Goal: Find specific page/section: Find specific page/section

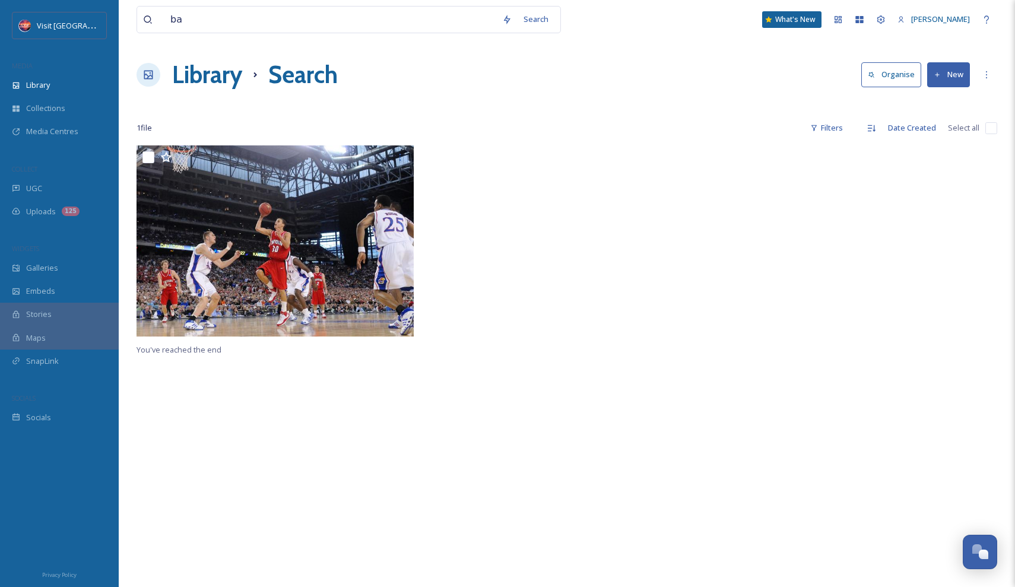
type input "b"
type input "davidson"
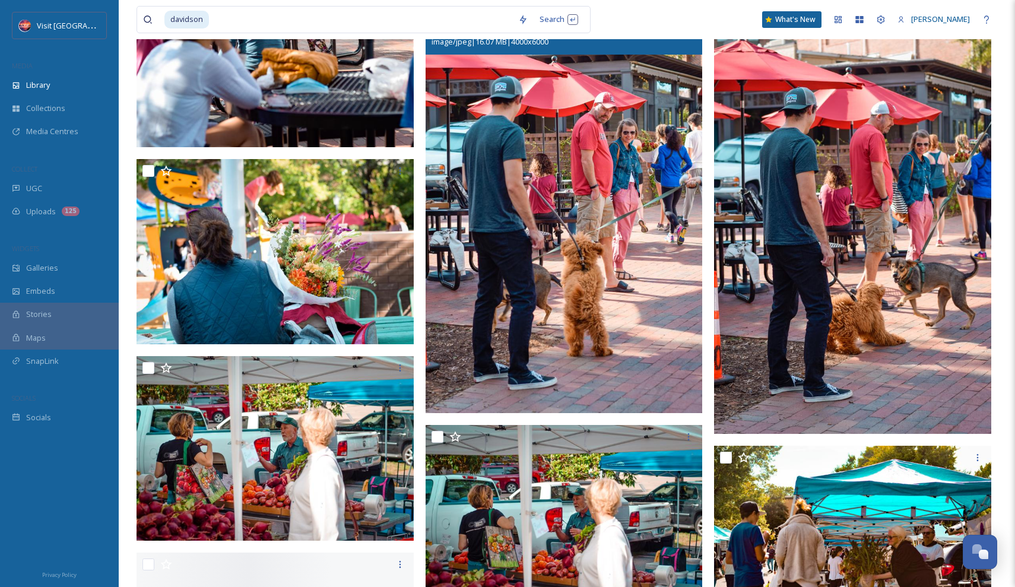
scroll to position [1499, 0]
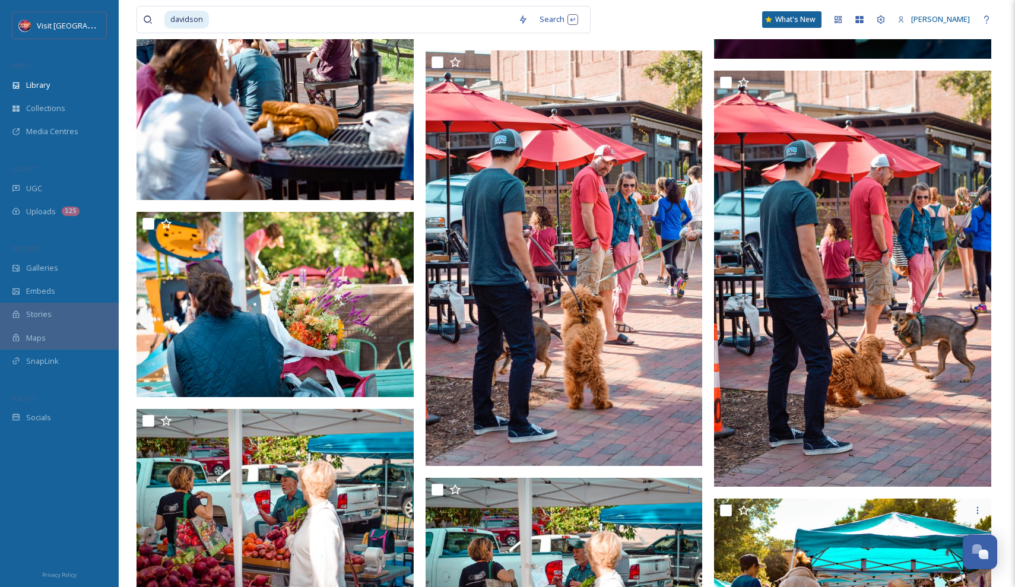
click at [431, 20] on input at bounding box center [361, 20] width 302 height 26
type input "d"
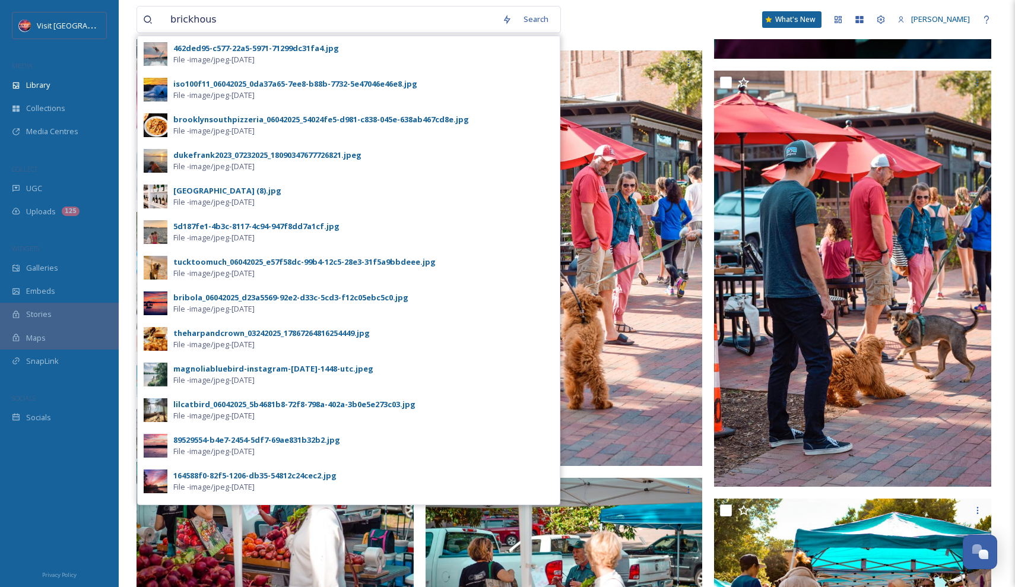
type input "[PERSON_NAME]"
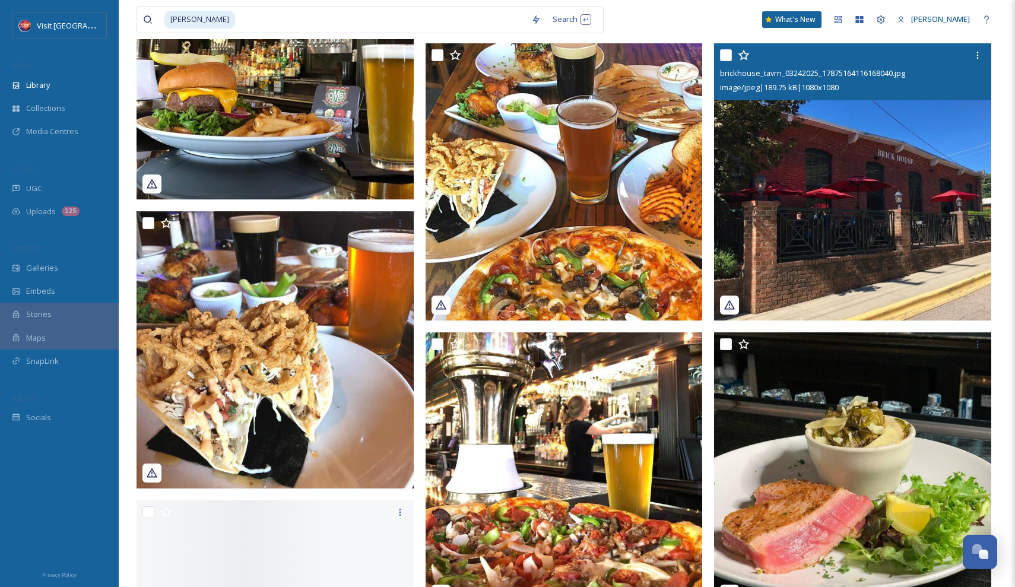
scroll to position [3290, 0]
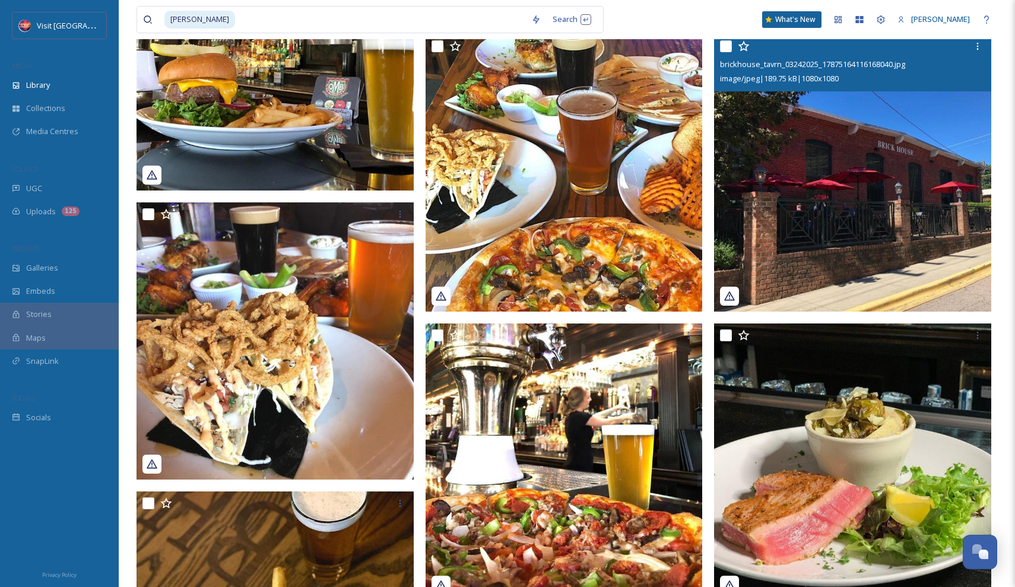
click at [839, 144] on img at bounding box center [852, 172] width 277 height 277
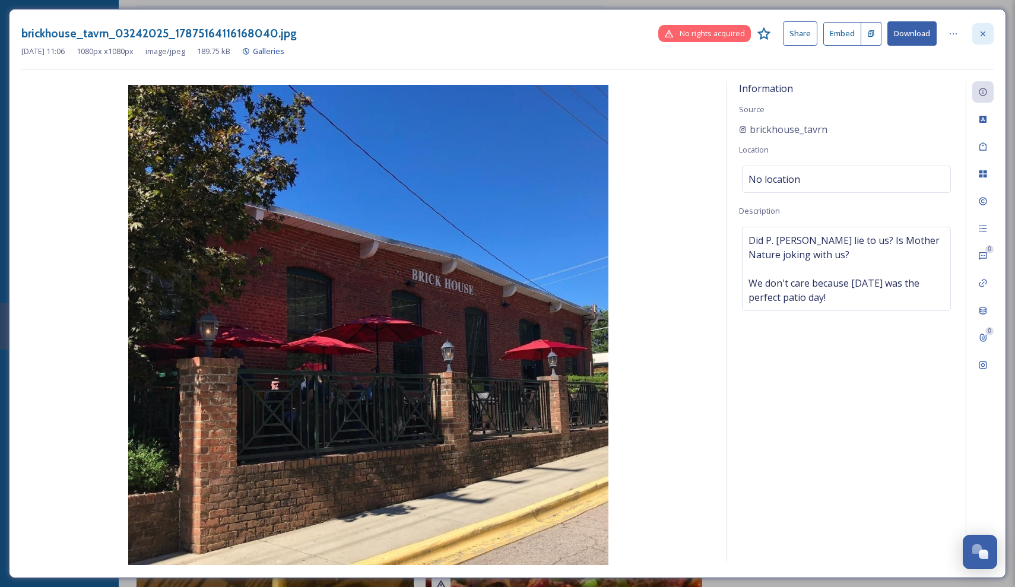
click at [987, 34] on icon at bounding box center [982, 33] width 9 height 9
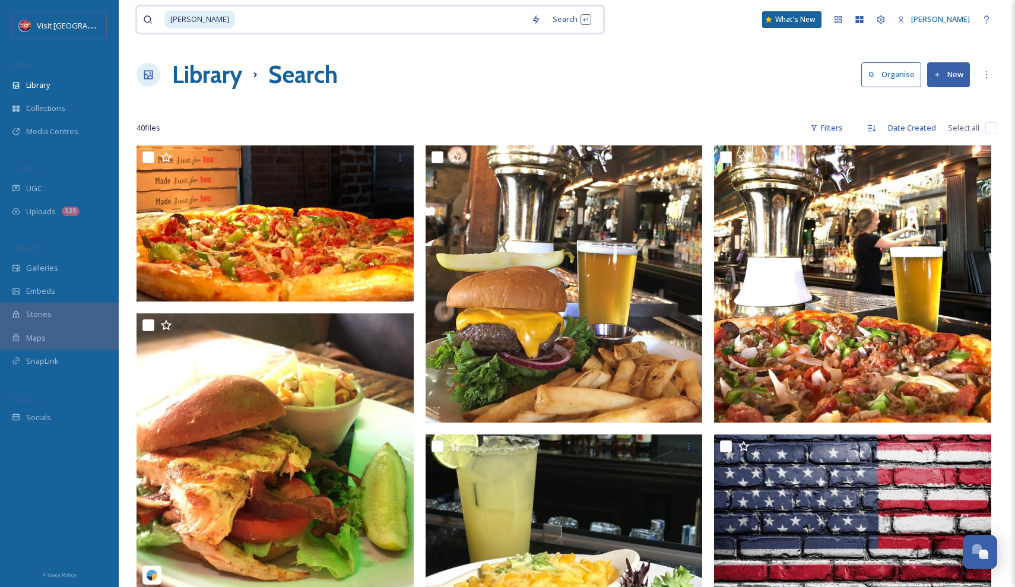
click at [334, 19] on input at bounding box center [380, 20] width 289 height 26
type input "b"
type input "davidson"
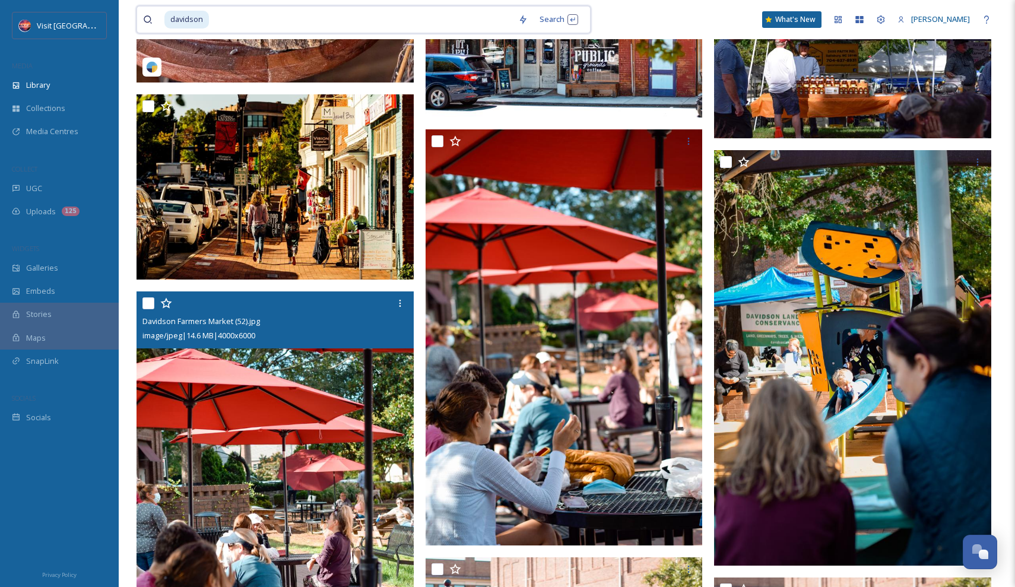
scroll to position [993, 0]
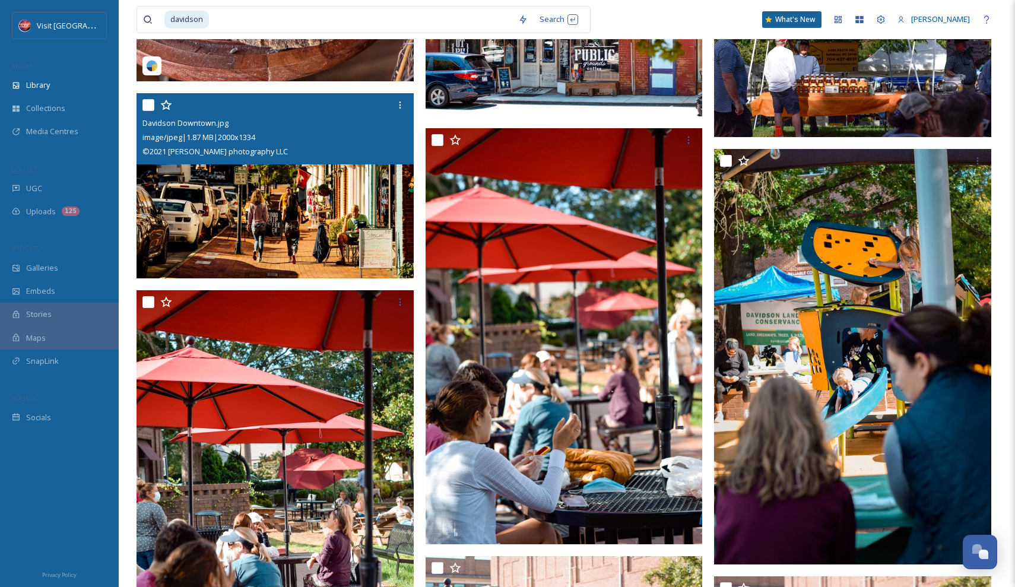
click at [265, 194] on img at bounding box center [274, 185] width 277 height 185
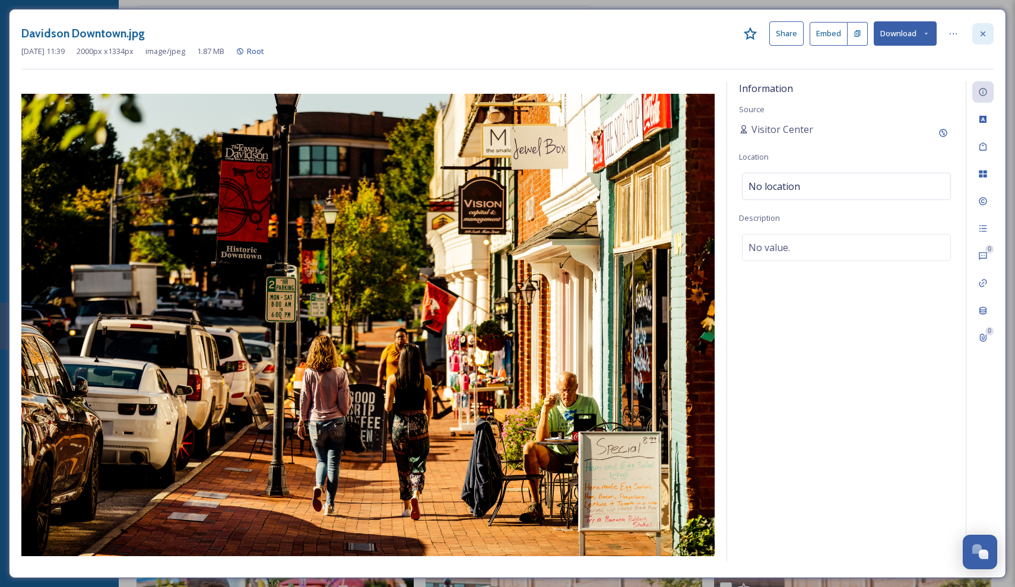
click at [986, 40] on div at bounding box center [982, 33] width 21 height 21
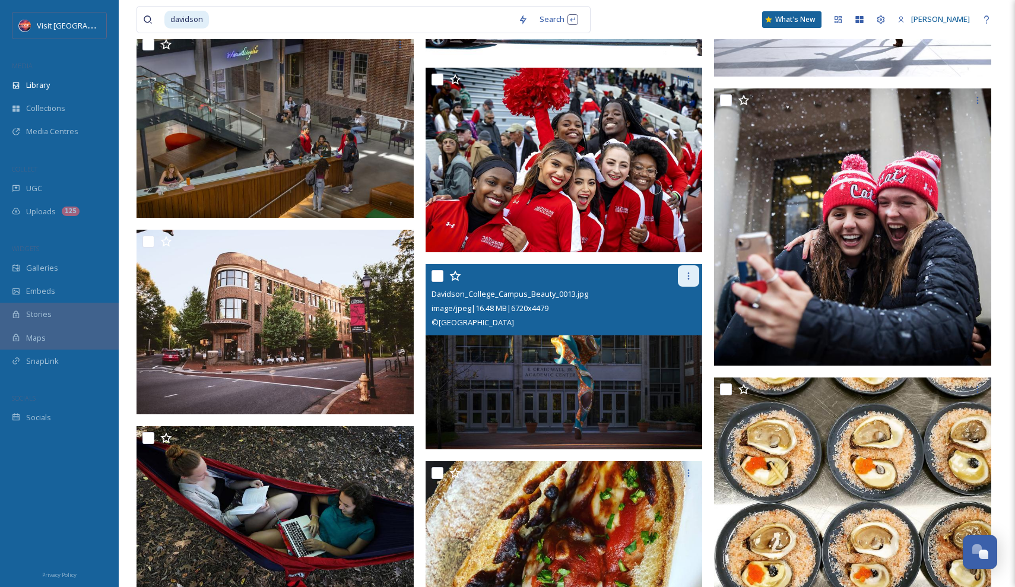
scroll to position [5157, 0]
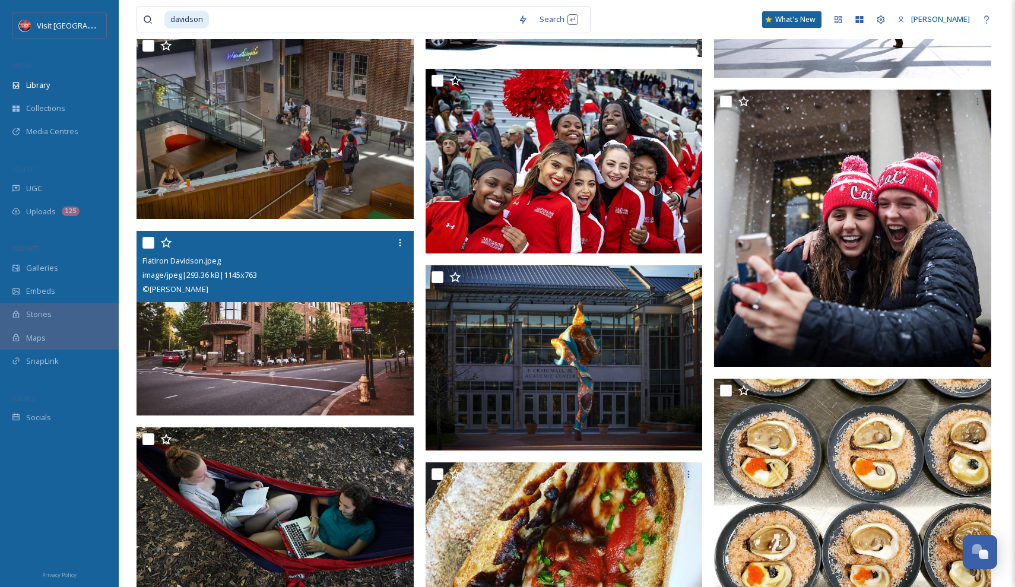
click at [353, 342] on img at bounding box center [274, 323] width 277 height 185
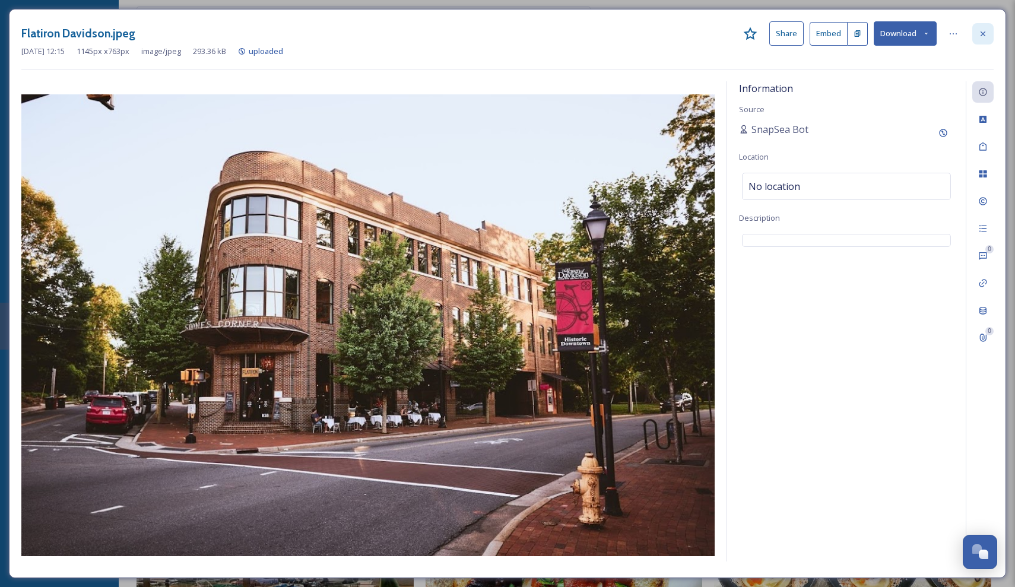
click at [982, 37] on icon at bounding box center [982, 33] width 9 height 9
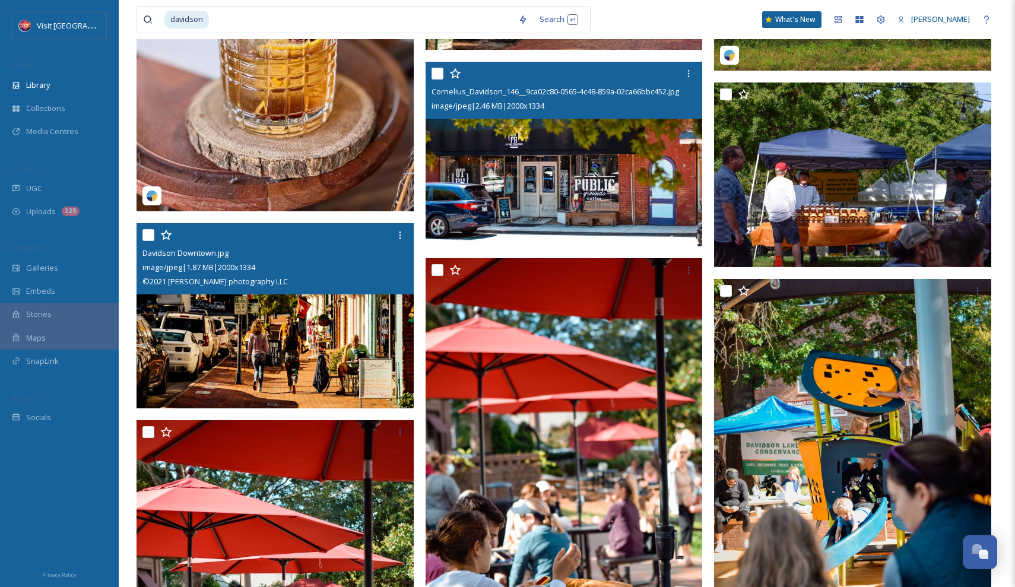
scroll to position [868, 0]
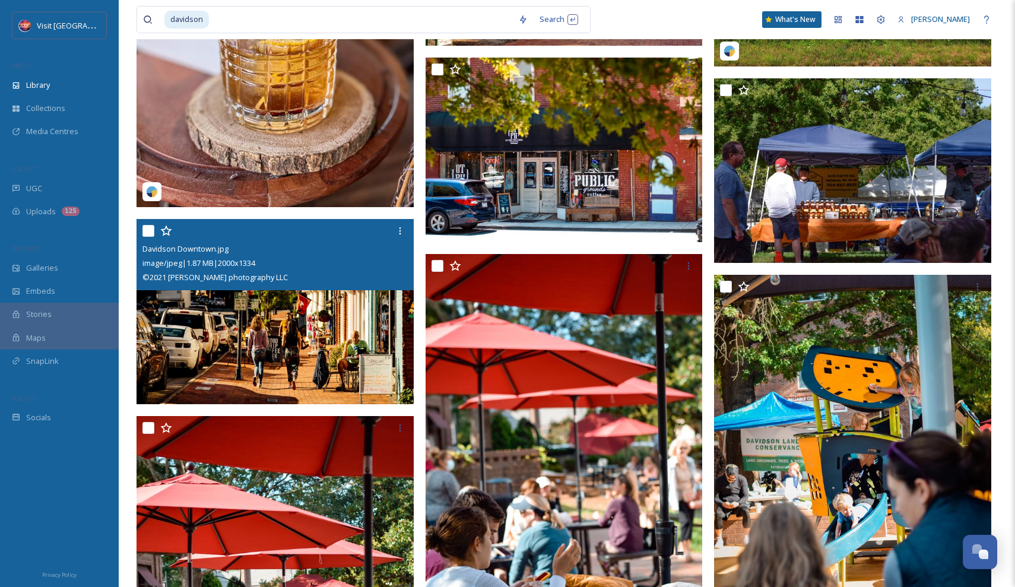
click at [326, 371] on img at bounding box center [274, 311] width 277 height 185
